Goal: Task Accomplishment & Management: Manage account settings

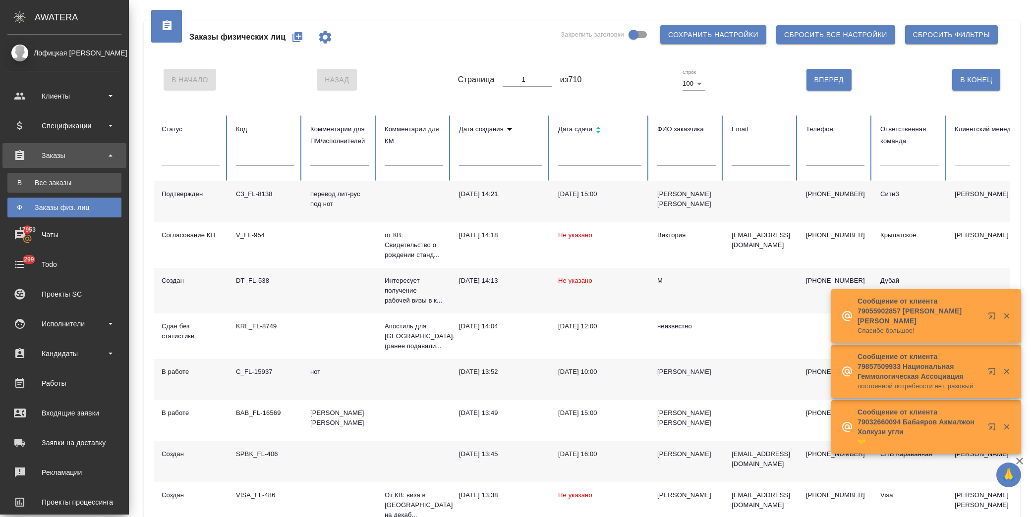
click at [67, 185] on div "Все заказы" at bounding box center [64, 183] width 104 height 10
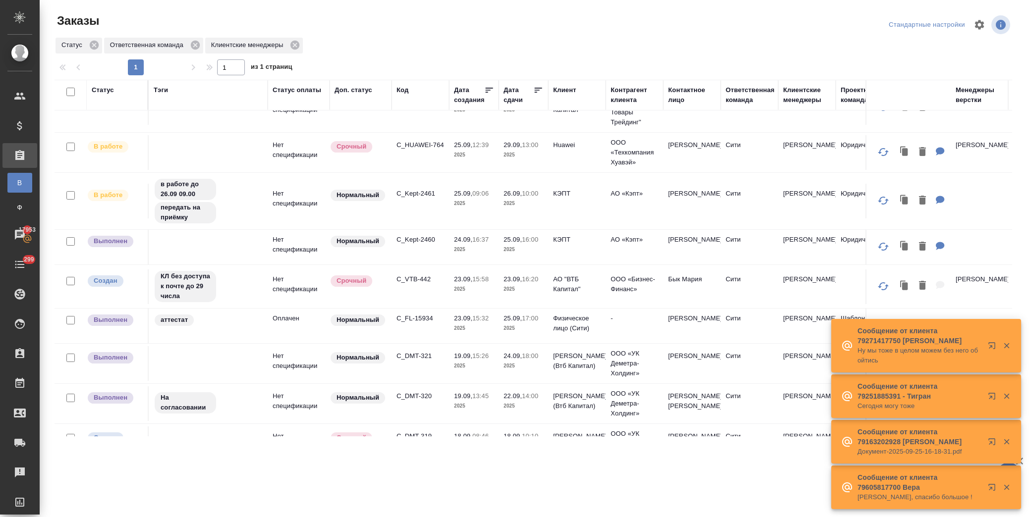
scroll to position [110, 0]
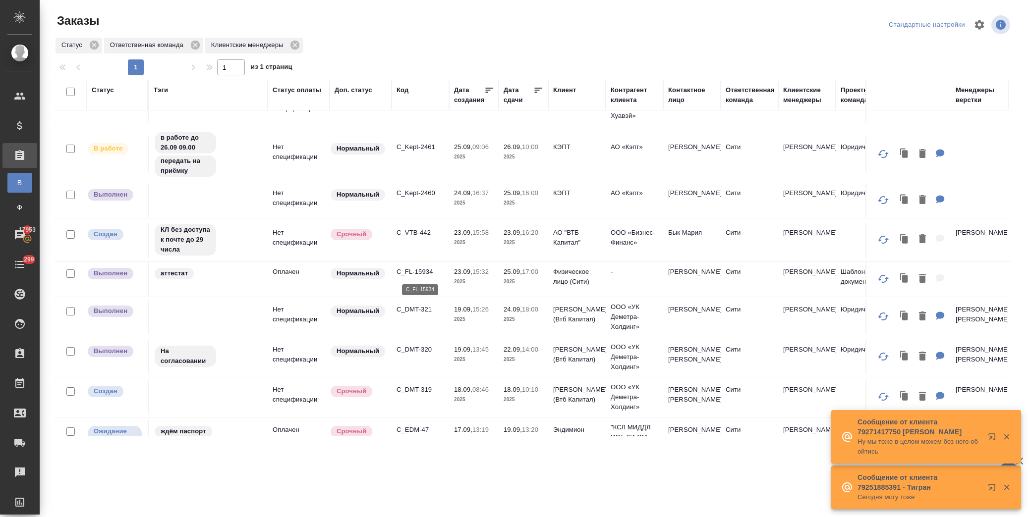
click at [419, 268] on p "C_FL-15934" at bounding box center [420, 272] width 48 height 10
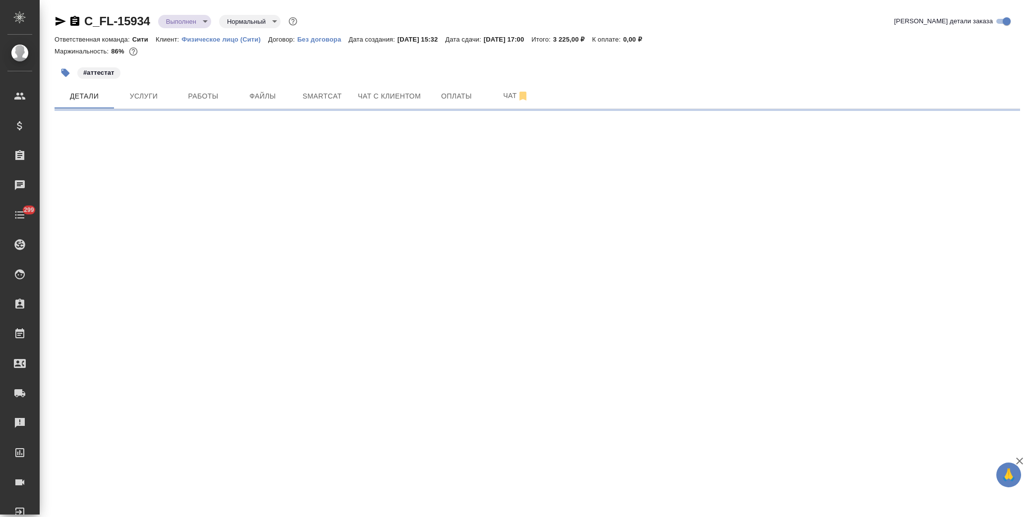
select select "RU"
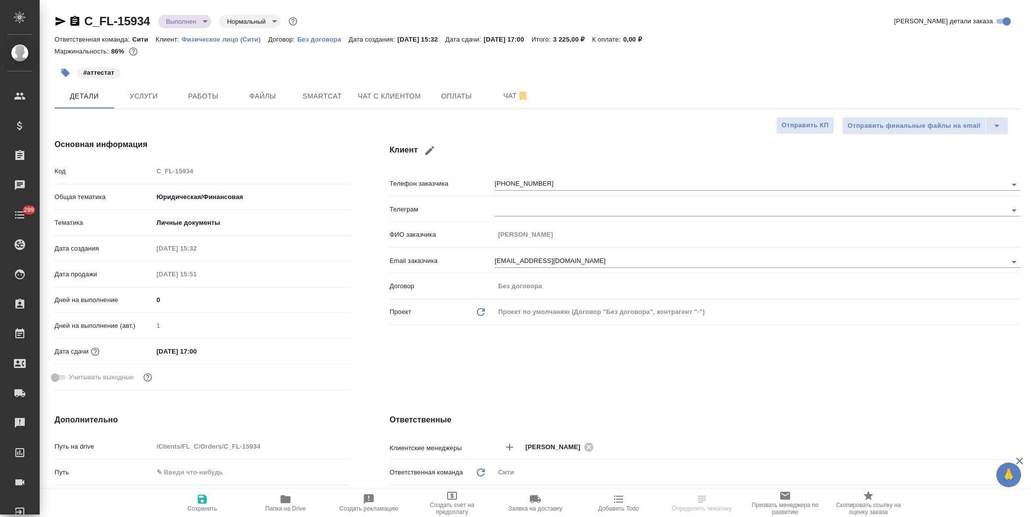
type textarea "x"
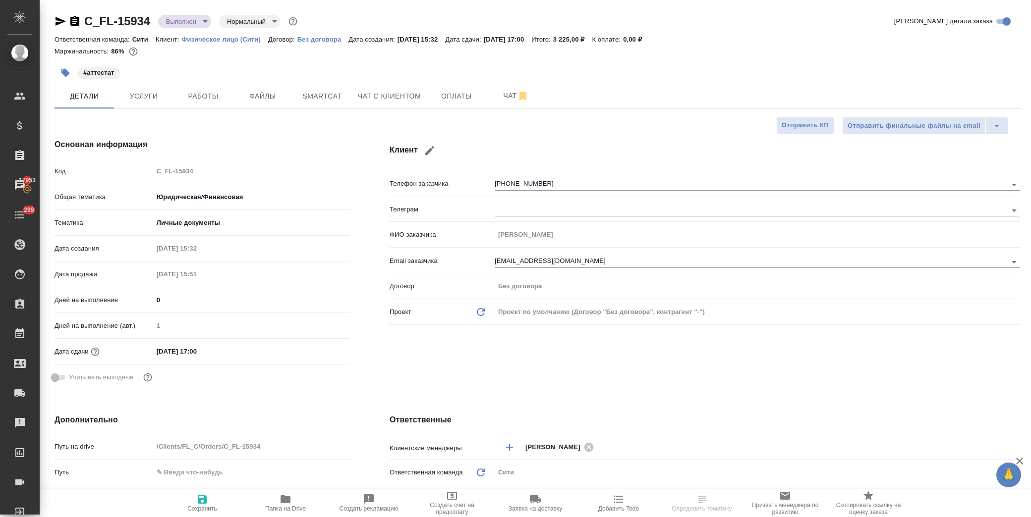
type textarea "x"
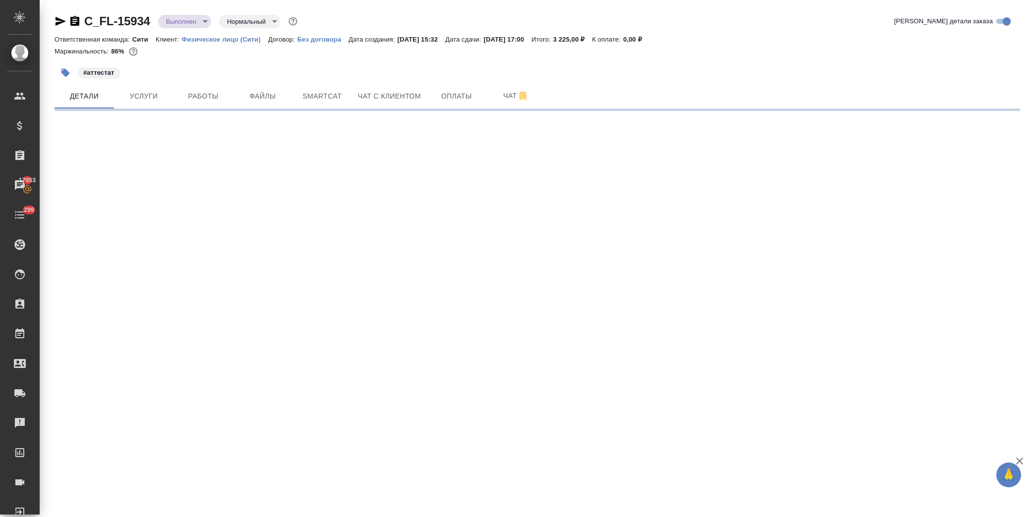
select select "RU"
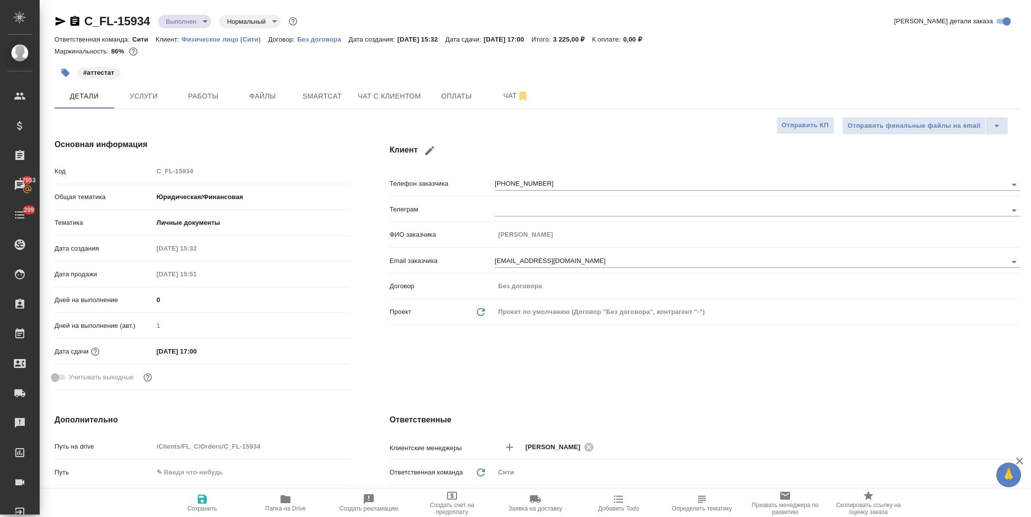
type textarea "x"
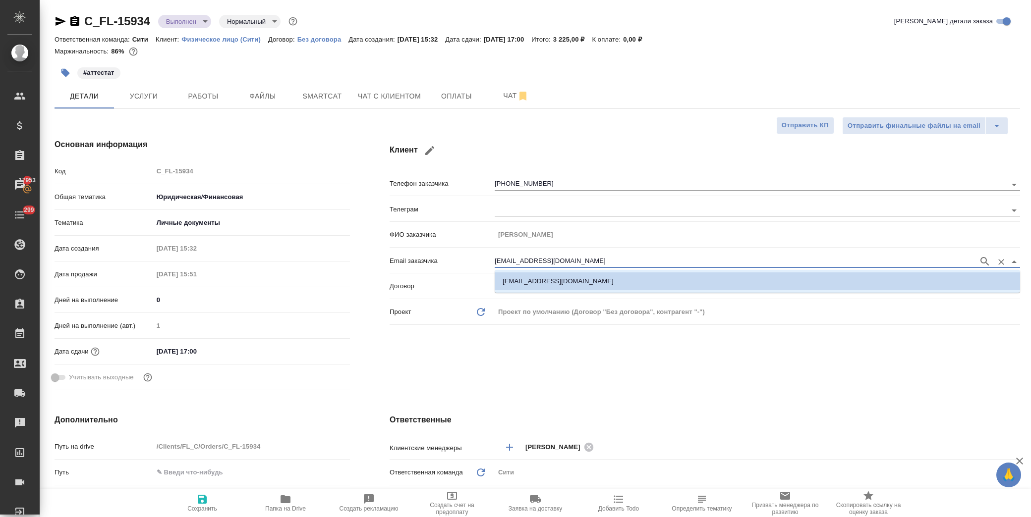
drag, startPoint x: 576, startPoint y: 257, endPoint x: 465, endPoint y: 259, distance: 111.5
click at [465, 259] on div "Email заказчика [EMAIL_ADDRESS][DOMAIN_NAME]" at bounding box center [705, 260] width 630 height 17
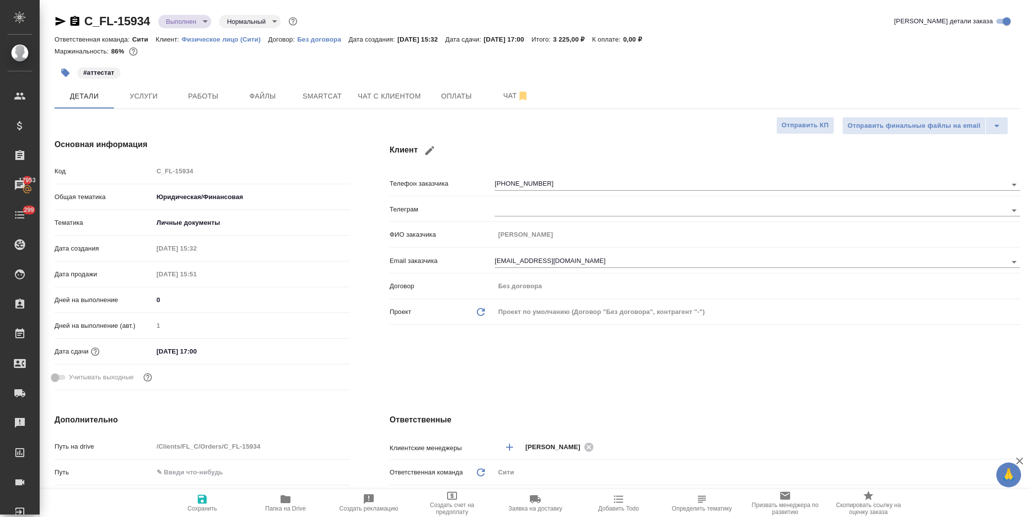
type textarea "x"
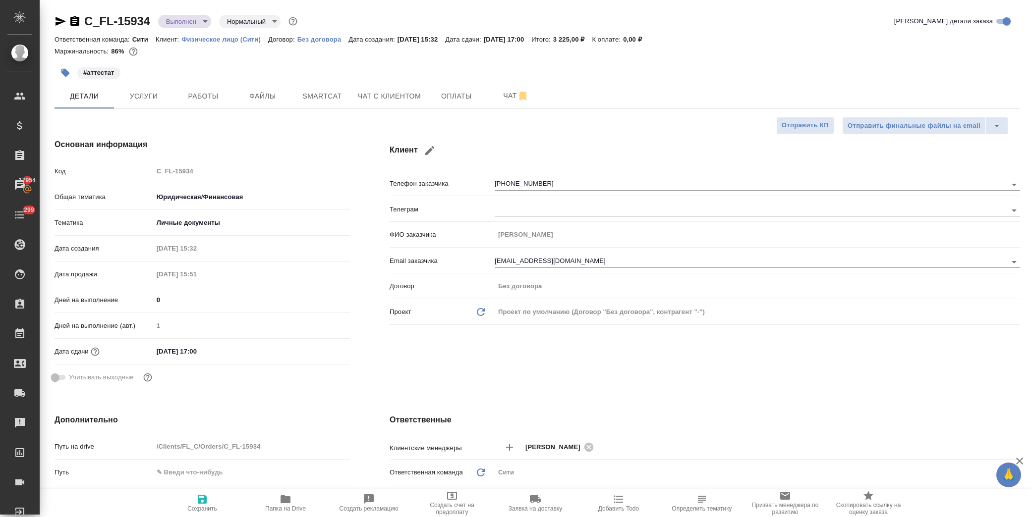
type textarea "x"
click at [430, 155] on icon "button" at bounding box center [430, 151] width 12 height 12
type input "Фатима"
type input "[PERSON_NAME]"
type input "[EMAIL_ADDRESS][DOMAIN_NAME]"
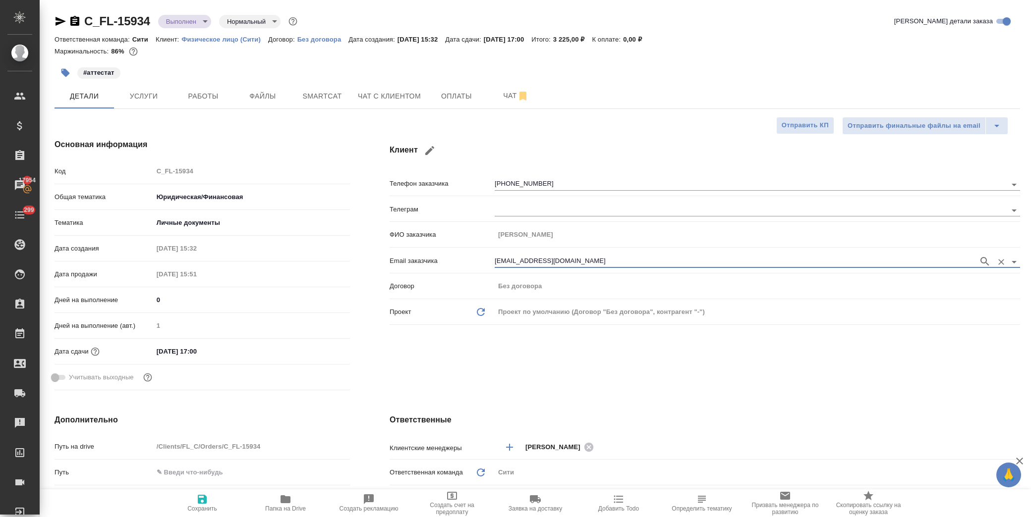
type input "[PHONE_NUMBER]"
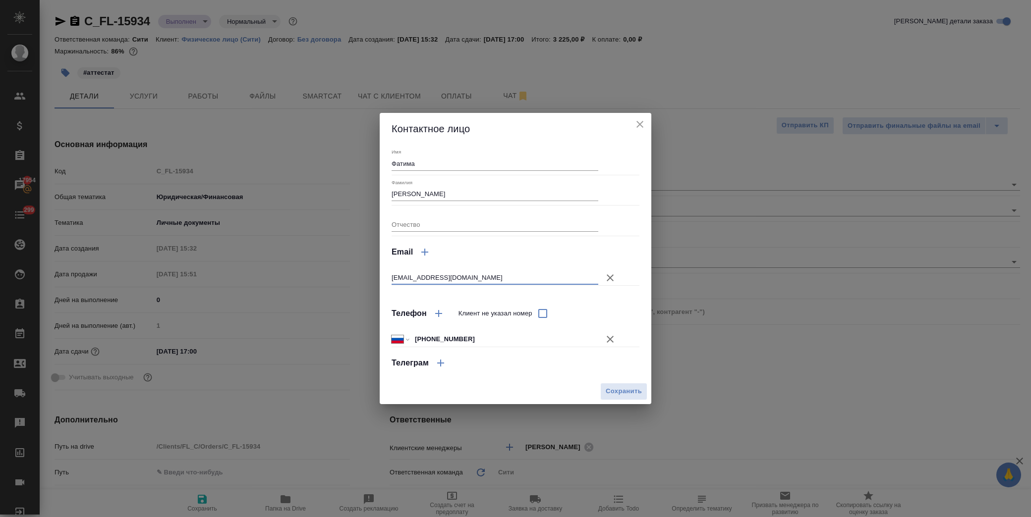
drag, startPoint x: 477, startPoint y: 279, endPoint x: 346, endPoint y: 275, distance: 131.4
click at [346, 275] on div "Контактное лицо Имя [PERSON_NAME] Фамилия [PERSON_NAME] Отчество Email [EMAIL_A…" at bounding box center [515, 258] width 1031 height 517
paste input "[EMAIL_ADDRESS]"
type input "[EMAIL_ADDRESS][DOMAIN_NAME]"
click at [632, 388] on span "Сохранить" at bounding box center [624, 391] width 36 height 11
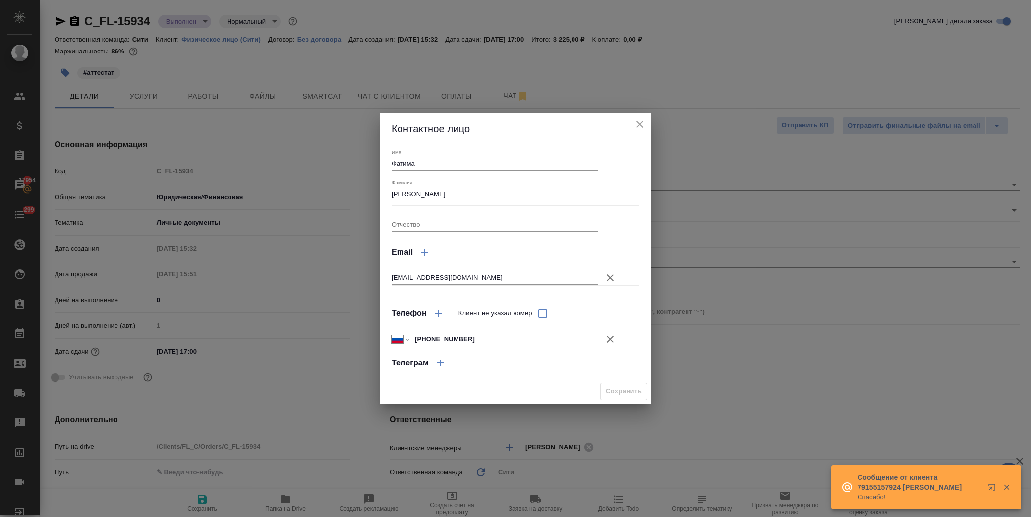
type textarea "x"
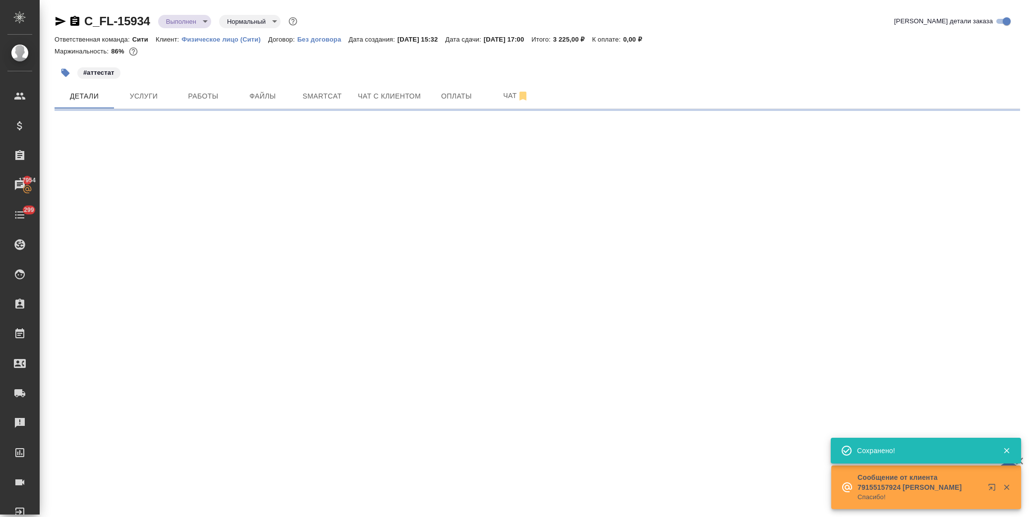
select select "RU"
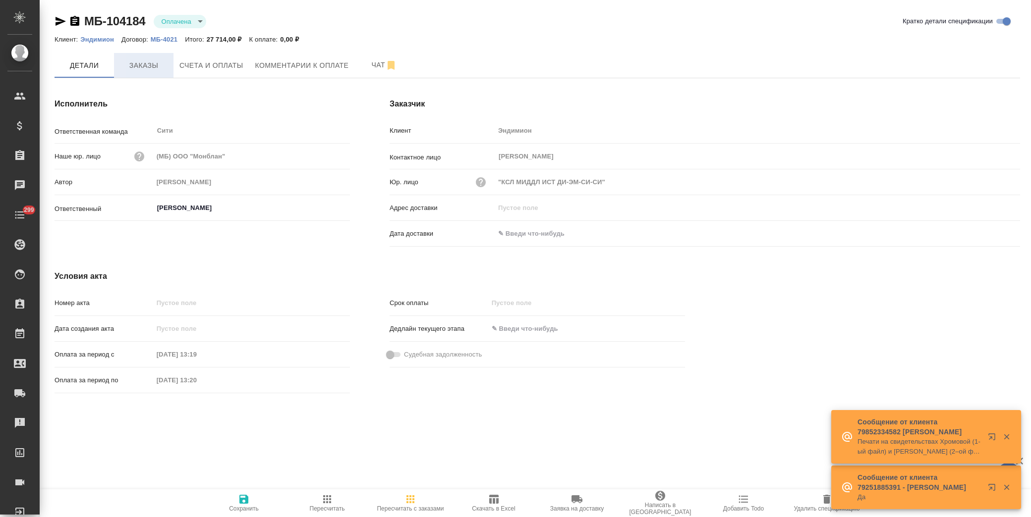
click at [152, 64] on span "Заказы" at bounding box center [144, 65] width 48 height 12
